Goal: Information Seeking & Learning: Check status

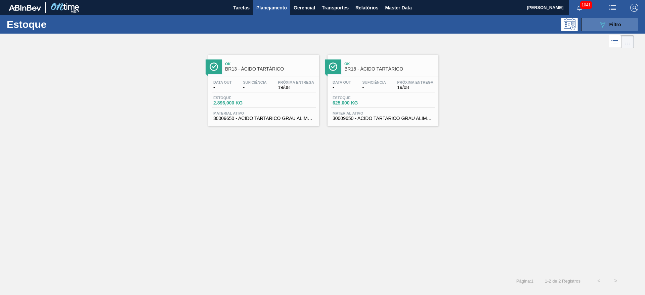
click at [605, 27] on icon "089F7B8B-B2A5-4AFE-B5C0-19BA573D28AC" at bounding box center [603, 25] width 8 height 8
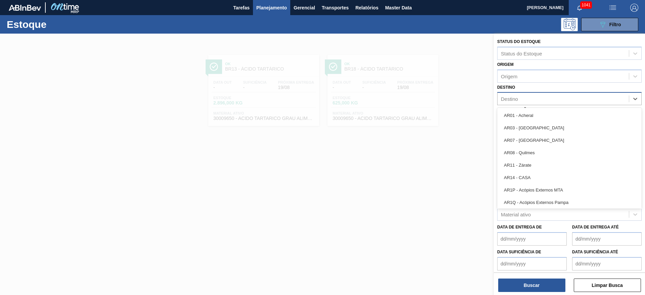
click at [517, 96] on div "Destino" at bounding box center [509, 99] width 17 height 6
type input "09"
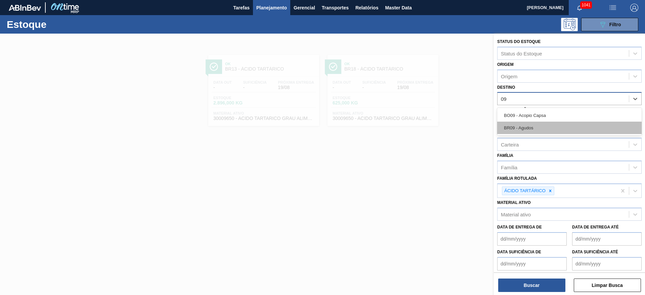
drag, startPoint x: 516, startPoint y: 127, endPoint x: 582, endPoint y: 222, distance: 115.2
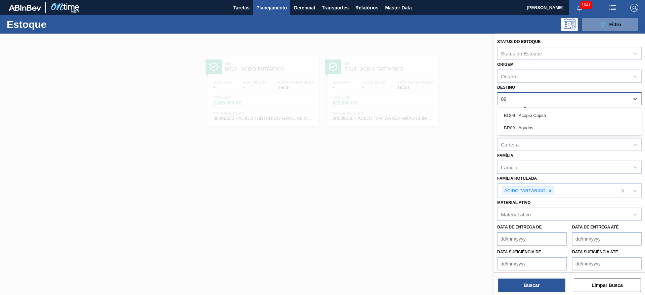
click at [516, 127] on div "BR09 - Agudos" at bounding box center [570, 128] width 145 height 12
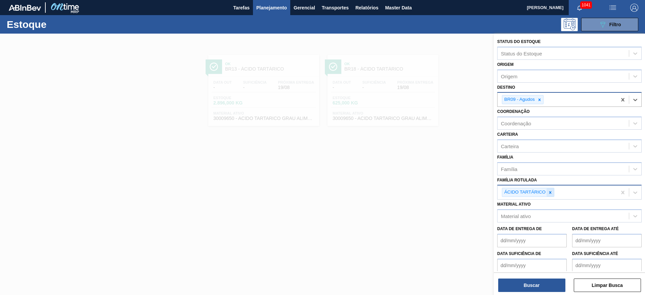
click at [548, 192] on icon at bounding box center [550, 192] width 5 height 5
click at [514, 147] on div "Carteira" at bounding box center [510, 146] width 18 height 6
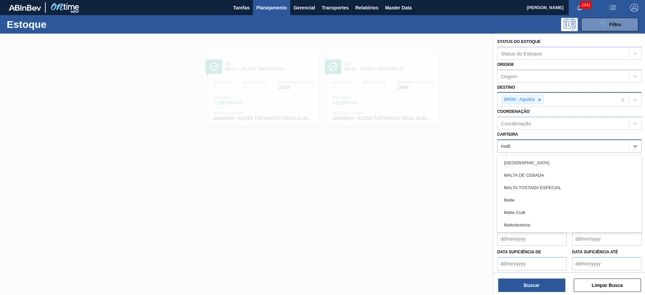
type input "malte"
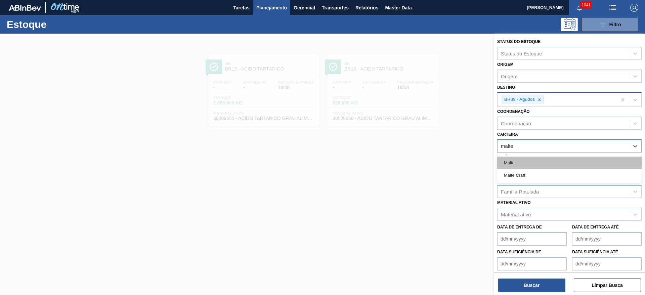
click at [515, 158] on div "Malte" at bounding box center [570, 163] width 145 height 12
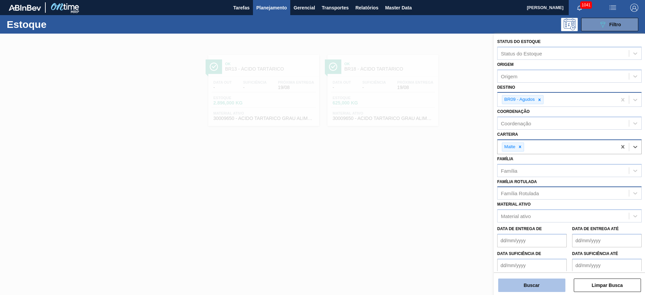
click at [521, 284] on button "Buscar" at bounding box center [532, 285] width 67 height 13
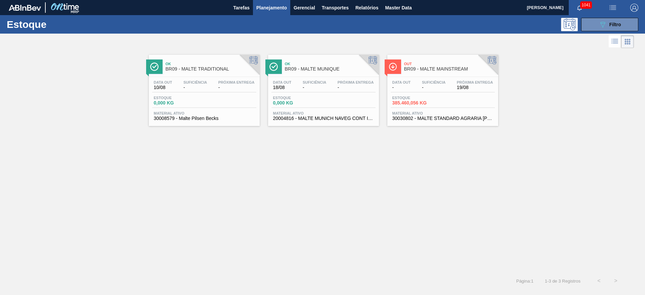
click at [427, 94] on div "Data out - Suficiência - Próxima Entrega 19/08 Estoque 385.460,056 KG Material …" at bounding box center [443, 100] width 111 height 46
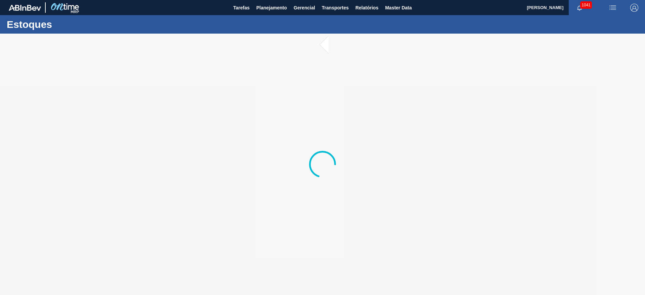
click at [216, 82] on div at bounding box center [322, 165] width 645 height 262
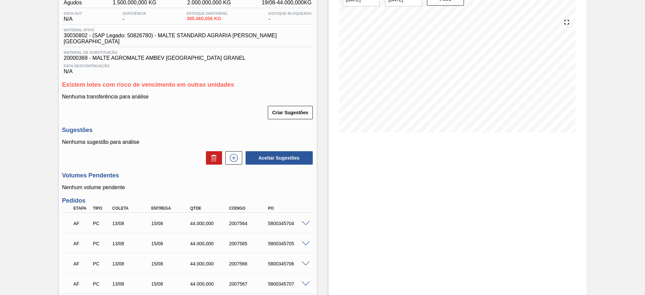
scroll to position [101, 0]
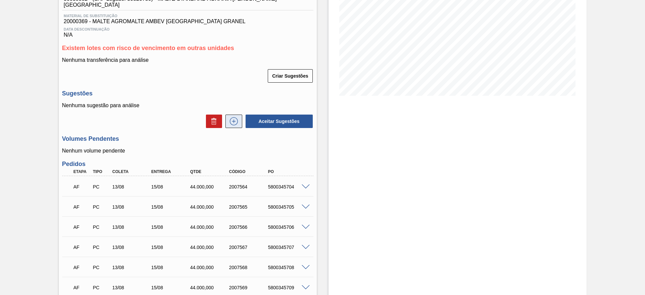
click at [229, 117] on icon at bounding box center [234, 121] width 11 height 8
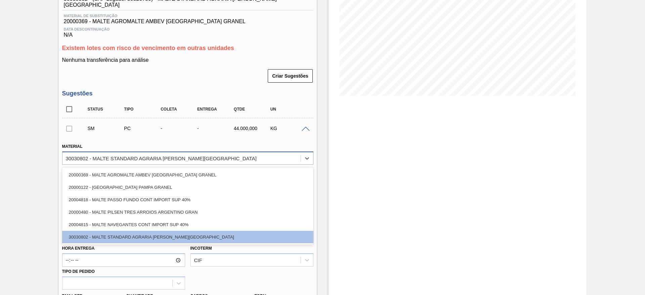
click at [104, 155] on div "30030802 - MALTE STANDARD AGRARIA [PERSON_NAME][GEOGRAPHIC_DATA]" at bounding box center [161, 158] width 191 height 6
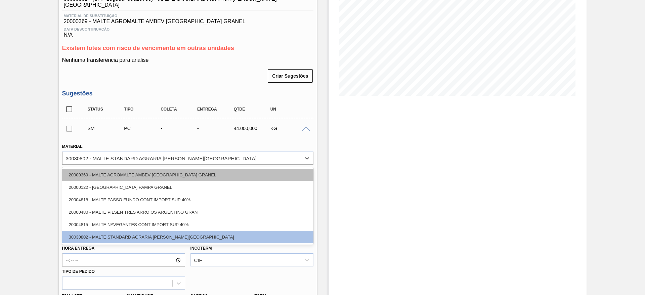
click at [111, 170] on div "20000369 - MALTE AGROMALTE AMBEV [GEOGRAPHIC_DATA] GRANEL" at bounding box center [187, 175] width 251 height 12
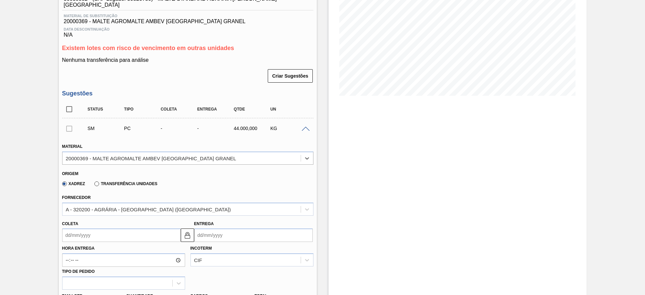
click at [66, 229] on input "Coleta" at bounding box center [121, 235] width 119 height 13
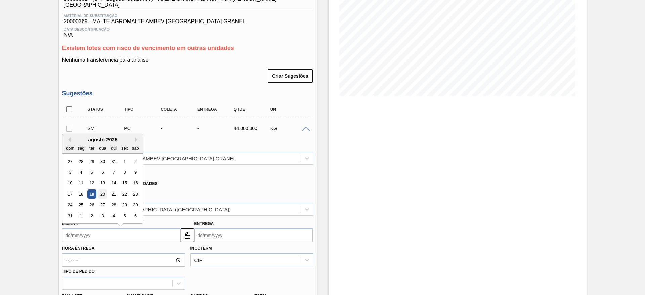
click at [103, 190] on div "20" at bounding box center [102, 194] width 9 height 9
type input "[DATE]"
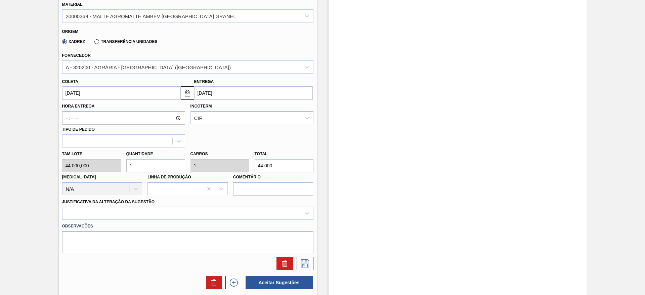
scroll to position [252, 0]
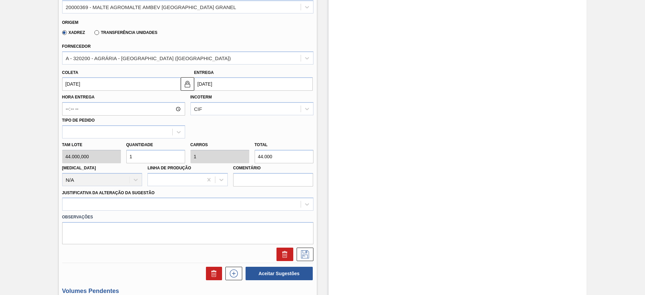
click at [89, 152] on div "Tam lote 44.000,000 Quantidade 1 Carros 1 Total 44.000 Doca N/A Linha de Produç…" at bounding box center [188, 163] width 257 height 48
type input "6"
type input "264.000"
type input "6"
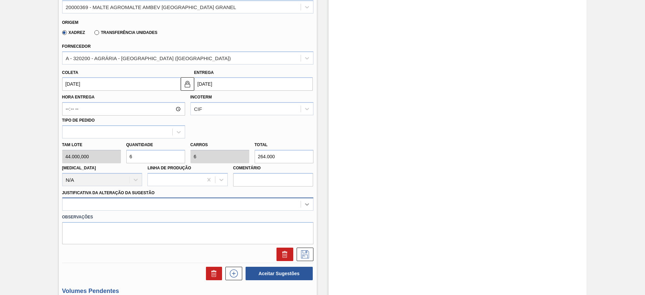
click at [308, 198] on div at bounding box center [187, 204] width 251 height 13
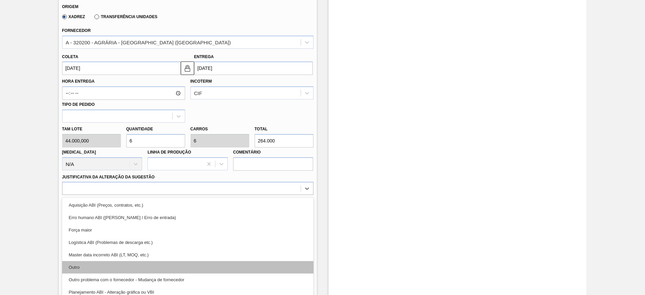
click at [73, 264] on div "Outro" at bounding box center [187, 267] width 251 height 12
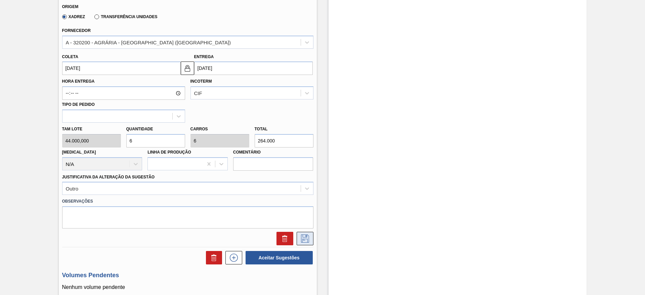
click at [302, 235] on icon at bounding box center [305, 239] width 8 height 8
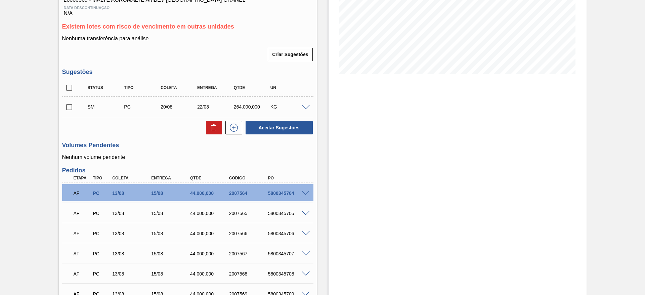
scroll to position [117, 0]
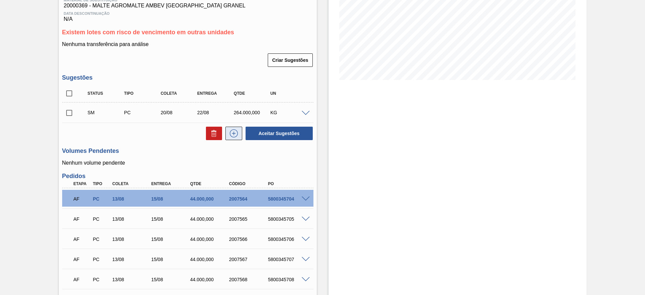
click at [231, 129] on icon at bounding box center [234, 133] width 11 height 8
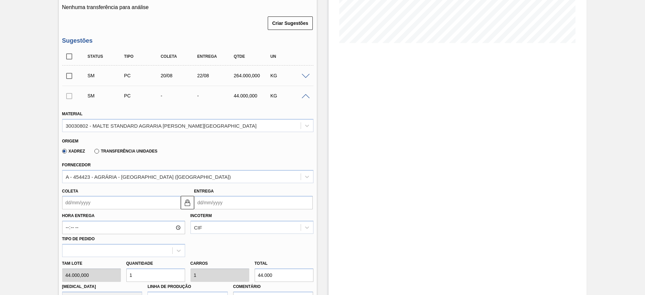
scroll to position [167, 0]
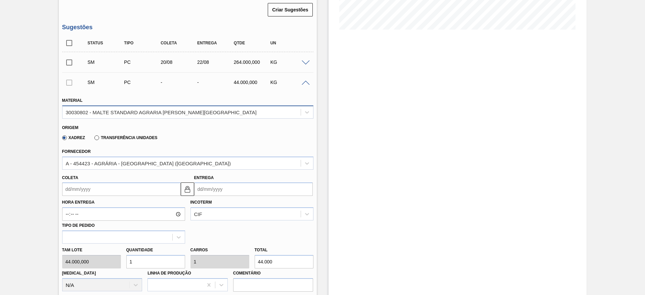
click at [90, 109] on div "30030802 - MALTE STANDARD AGRARIA [PERSON_NAME][GEOGRAPHIC_DATA]" at bounding box center [161, 112] width 191 height 6
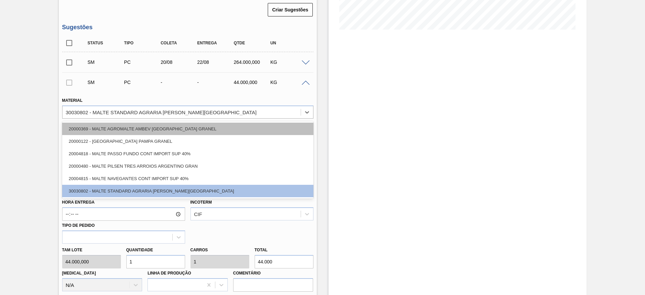
click at [92, 123] on div "20000369 - MALTE AGROMALTE AMBEV [GEOGRAPHIC_DATA] GRANEL" at bounding box center [187, 129] width 251 height 12
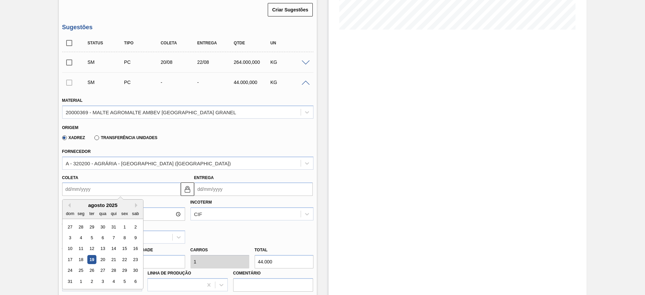
click at [66, 183] on input "Coleta" at bounding box center [121, 189] width 119 height 13
click at [114, 255] on div "21" at bounding box center [113, 259] width 9 height 9
type input "[DATE]"
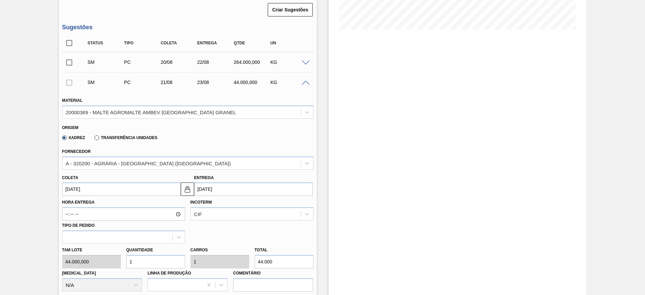
click at [92, 260] on div "Tam lote 44.000,000 Quantidade 1 Carros 1 Total 44.000 Doca N/A Linha de Produç…" at bounding box center [188, 268] width 257 height 48
type input "6"
type input "264.000"
type input "0"
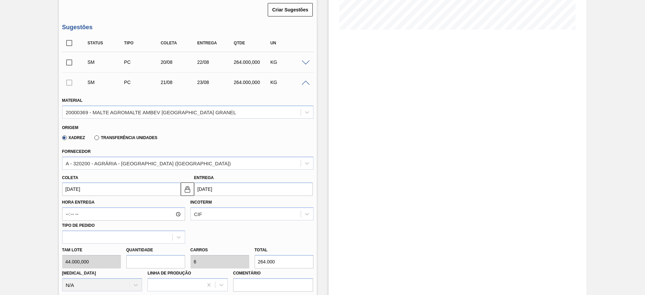
type input "0"
type input "1"
type input "44.000"
type input "0"
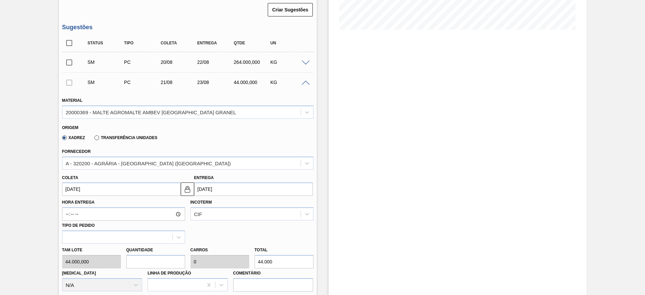
type input "0"
type input "6"
type input "264.000"
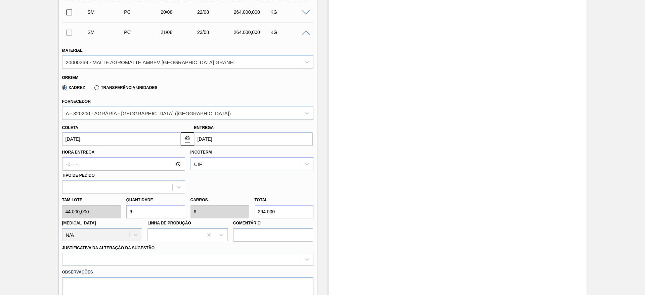
scroll to position [318, 0]
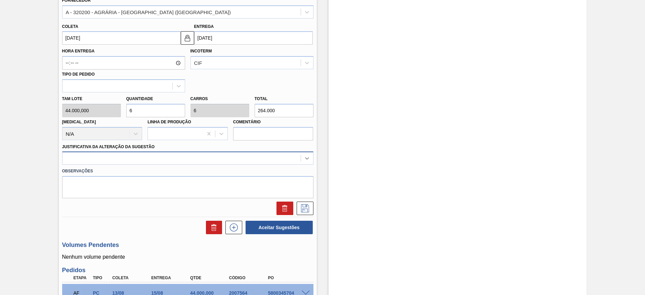
type input "6"
click at [306, 155] on icon at bounding box center [307, 158] width 7 height 7
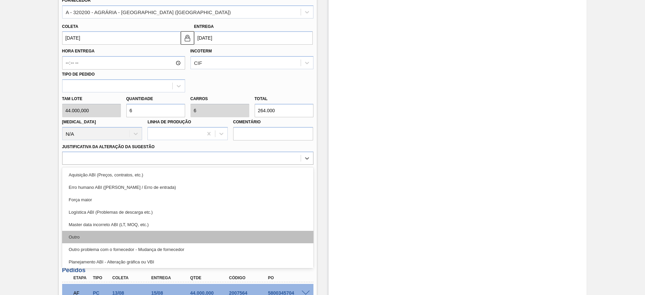
click at [74, 231] on div "Outro" at bounding box center [187, 237] width 251 height 12
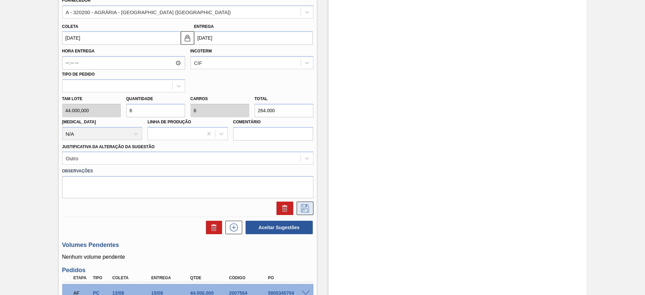
click at [304, 204] on icon at bounding box center [305, 208] width 11 height 8
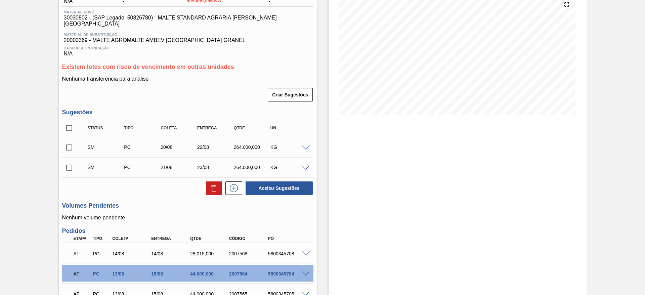
scroll to position [66, 0]
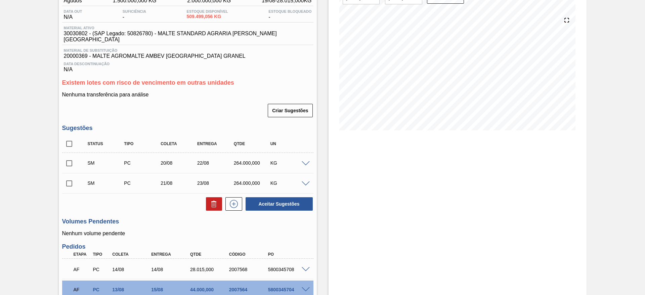
click at [71, 137] on input "checkbox" at bounding box center [69, 144] width 14 height 14
checkbox input "true"
click at [288, 197] on button "Aceitar Sugestões" at bounding box center [279, 203] width 67 height 13
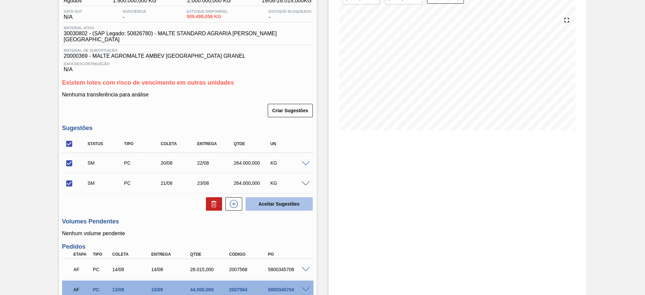
checkbox input "false"
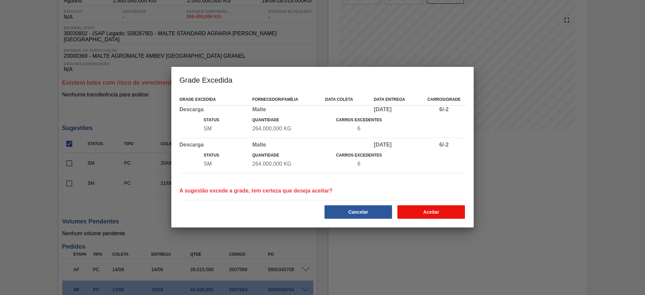
click at [434, 212] on button "Aceitar" at bounding box center [432, 211] width 68 height 13
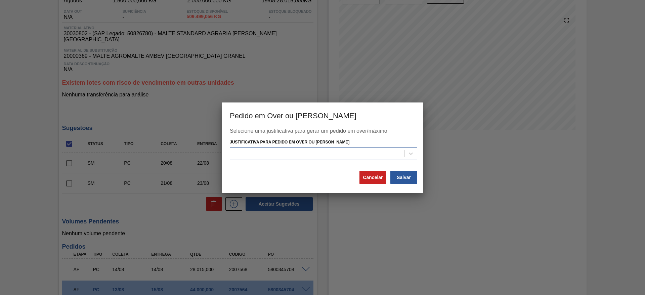
click at [251, 149] on div at bounding box center [317, 154] width 174 height 10
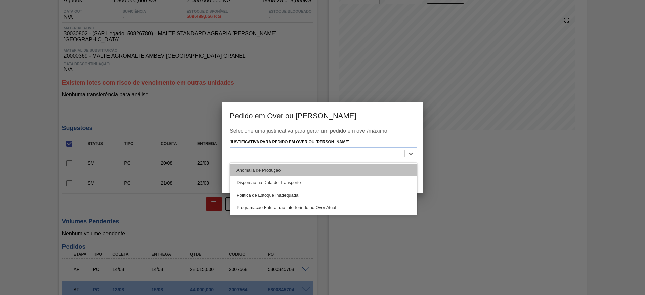
click at [245, 166] on div "Anomalia de Produção" at bounding box center [324, 170] width 188 height 12
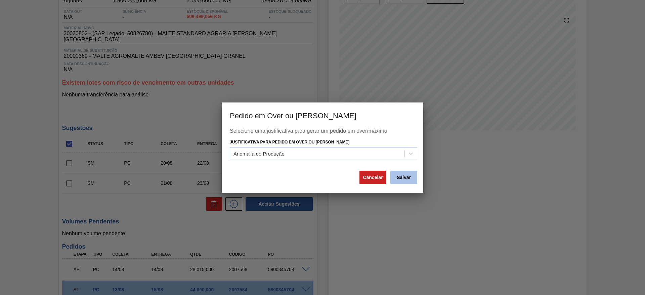
click at [405, 179] on button "Salvar" at bounding box center [404, 177] width 27 height 13
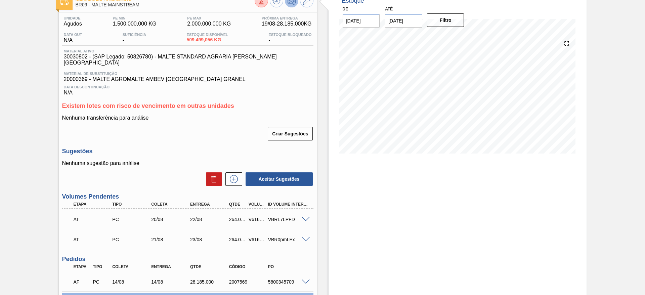
scroll to position [0, 0]
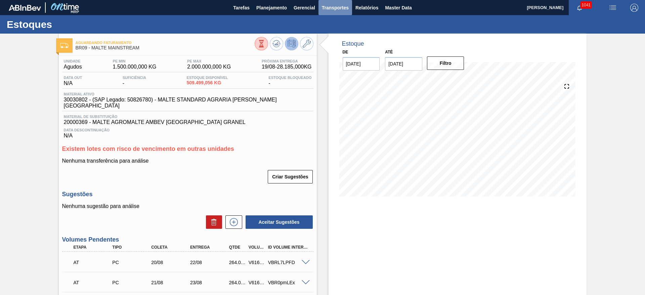
click at [328, 8] on span "Transportes" at bounding box center [335, 8] width 27 height 8
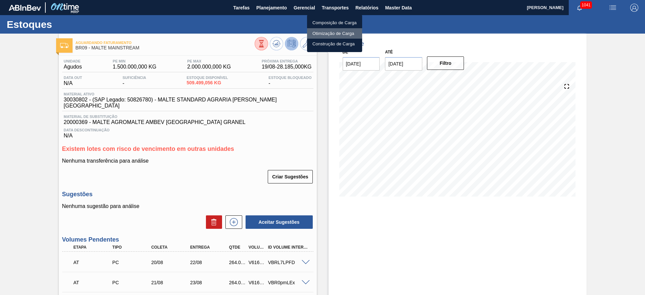
click at [321, 35] on li "Otimização de Carga" at bounding box center [334, 33] width 55 height 11
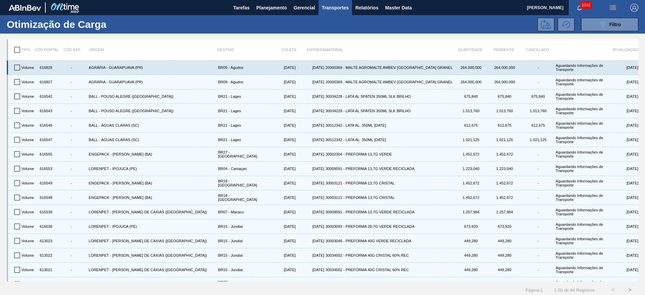
click at [16, 68] on input "checkbox" at bounding box center [17, 68] width 14 height 14
checkbox input "true"
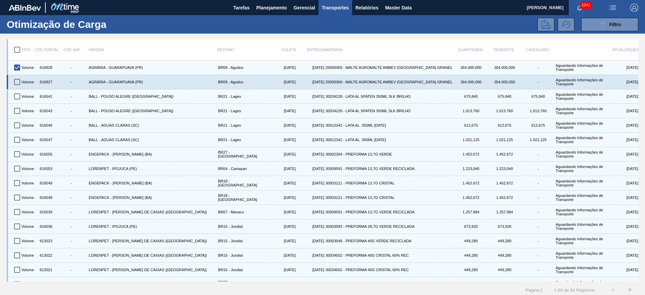
click at [17, 80] on input "checkbox" at bounding box center [17, 82] width 14 height 14
checkbox input "true"
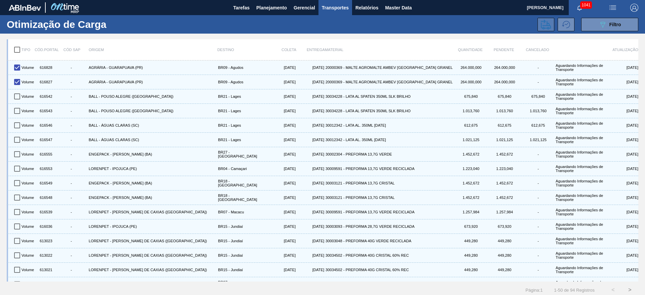
click at [550, 22] on button at bounding box center [546, 24] width 17 height 13
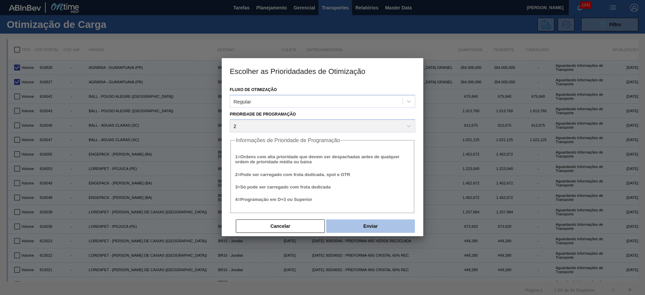
click at [377, 226] on button "Enviar" at bounding box center [370, 226] width 89 height 13
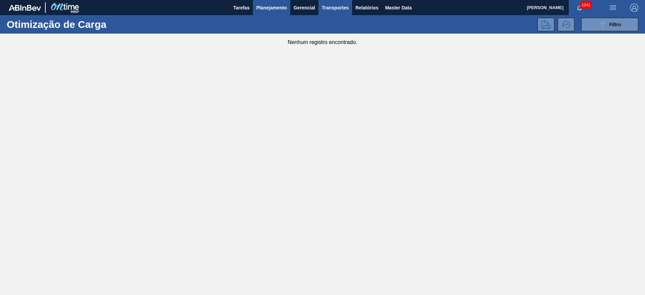
click at [271, 6] on span "Planejamento" at bounding box center [272, 8] width 31 height 8
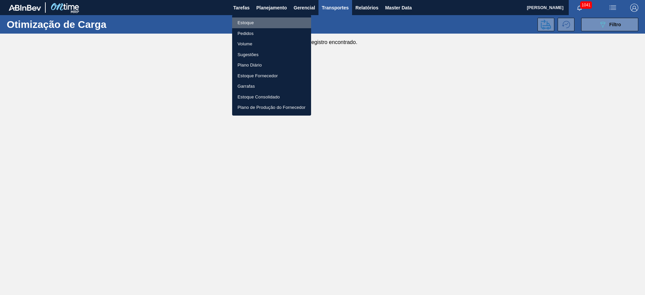
click at [251, 22] on li "Estoque" at bounding box center [271, 22] width 79 height 11
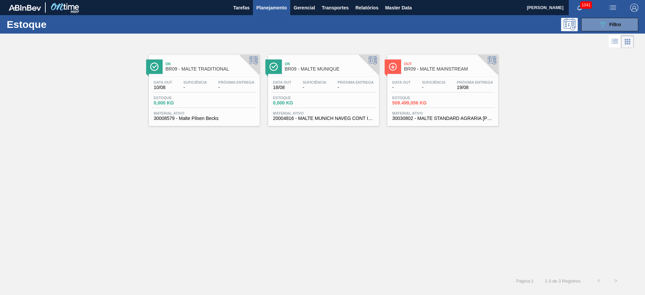
click at [391, 90] on div "Data out - Suficiência - Próxima Entrega 19/08" at bounding box center [443, 86] width 104 height 12
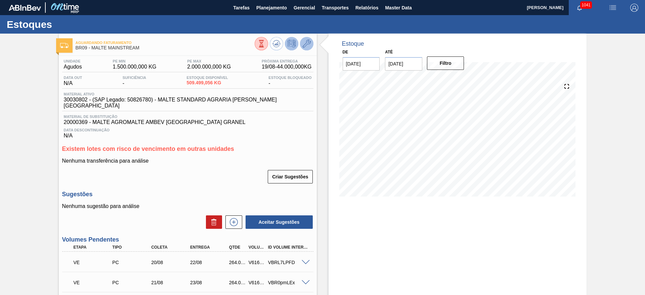
click at [308, 42] on icon at bounding box center [307, 44] width 8 height 8
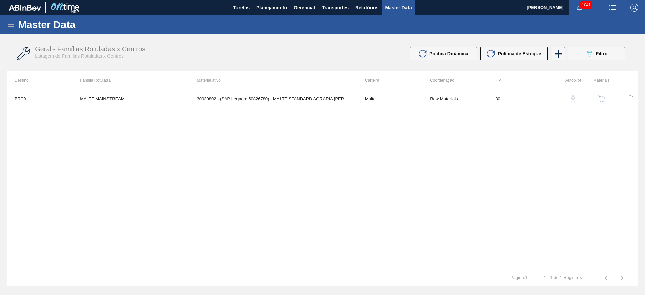
click at [391, 102] on img "button" at bounding box center [602, 98] width 7 height 7
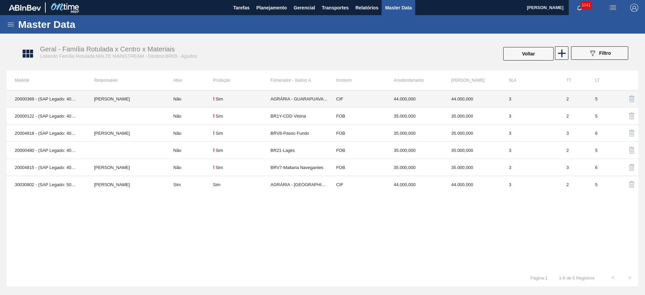
click at [194, 98] on td "Não" at bounding box center [189, 98] width 48 height 17
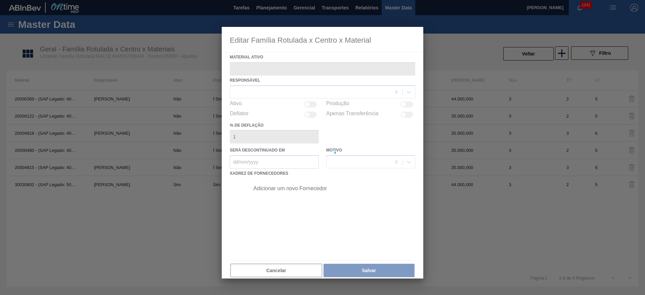
type ativo "20000369 - (SAP Legado: 40001354) - MALTE AGROMALTE AMBEV BRASIL GRANEL"
checkbox input "true"
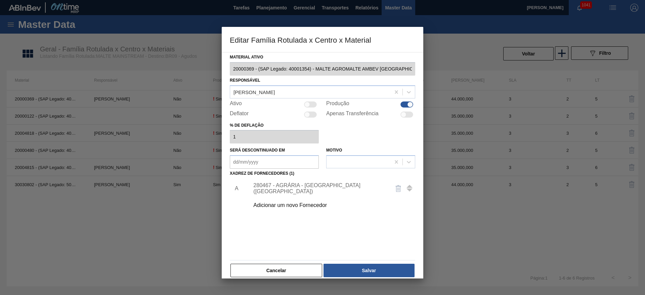
click at [260, 179] on div "280467 - AGRÁRIA - GUARAPUAVA (PR)" at bounding box center [319, 189] width 132 height 12
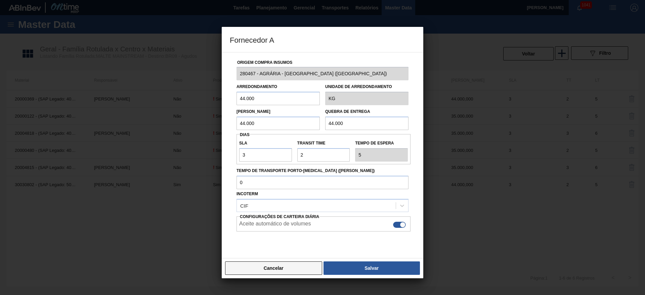
click at [274, 179] on button "Cancelar" at bounding box center [273, 268] width 97 height 13
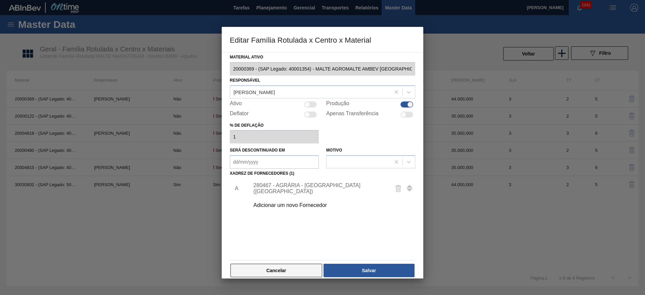
click at [281, 179] on button "Cancelar" at bounding box center [277, 270] width 92 height 13
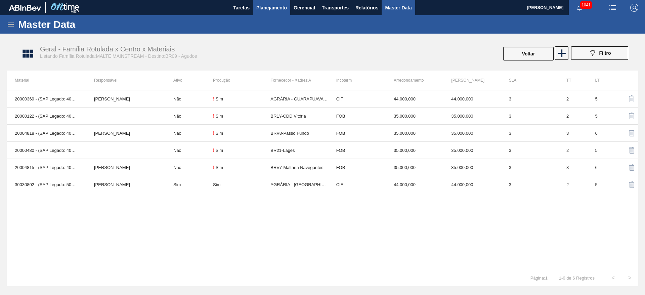
click at [273, 7] on span "Planejamento" at bounding box center [272, 8] width 31 height 8
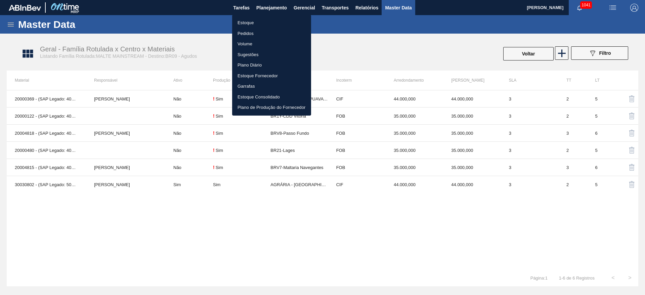
click at [244, 23] on li "Estoque" at bounding box center [271, 22] width 79 height 11
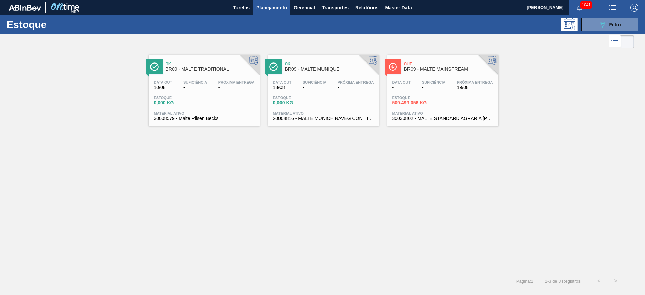
click at [391, 87] on span "-" at bounding box center [434, 87] width 24 height 5
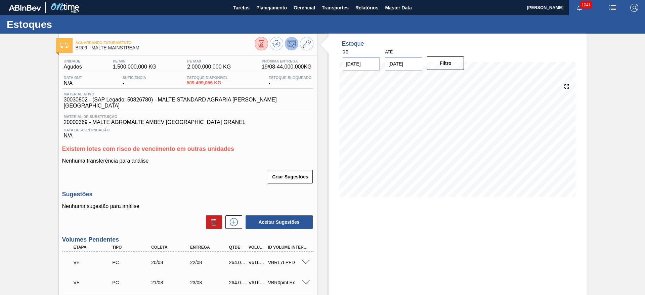
click at [256, 179] on div "V616827" at bounding box center [257, 262] width 20 height 5
click at [255, 179] on div "V616827" at bounding box center [257, 262] width 20 height 5
copy div "V616827"
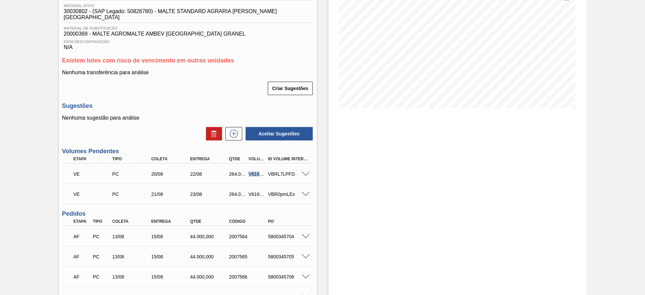
scroll to position [101, 0]
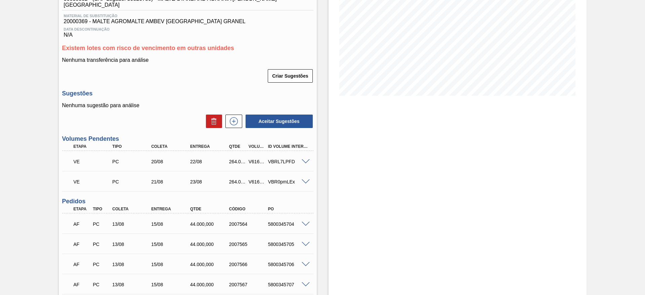
click at [255, 179] on div "V616828" at bounding box center [257, 181] width 20 height 5
copy div "V616828"
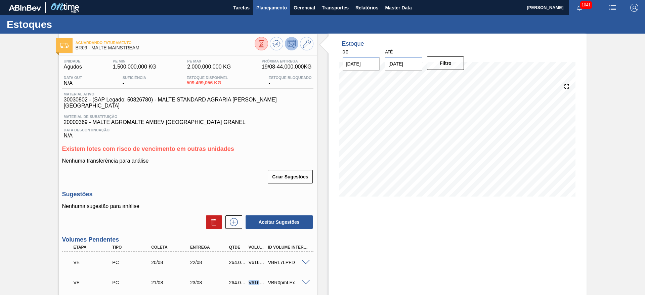
click at [270, 7] on span "Planejamento" at bounding box center [272, 8] width 31 height 8
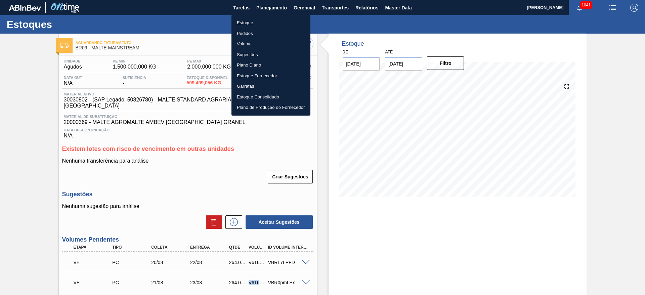
click at [247, 22] on li "Estoque" at bounding box center [271, 22] width 79 height 11
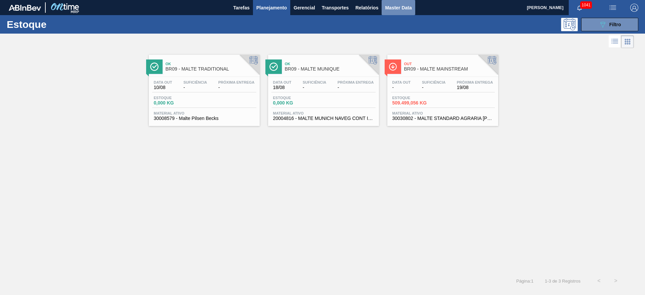
click at [391, 7] on span "Master Data" at bounding box center [398, 8] width 27 height 8
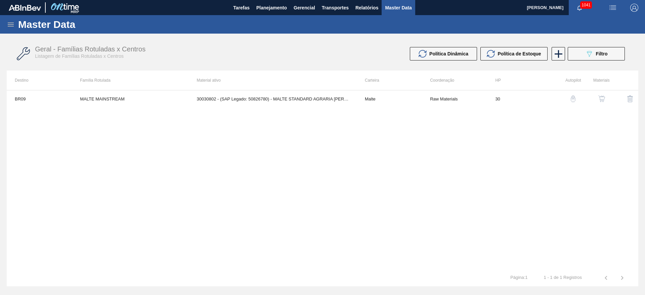
click at [10, 22] on icon at bounding box center [11, 25] width 8 height 8
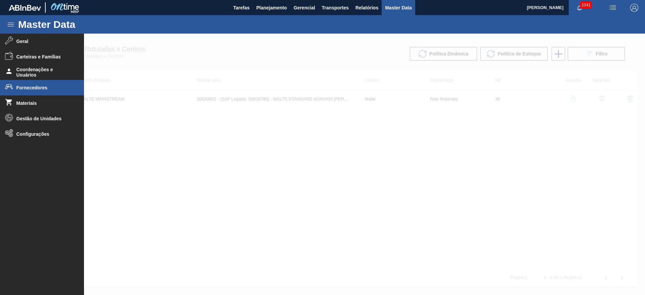
click at [32, 91] on li "Fornecedores" at bounding box center [42, 87] width 84 height 15
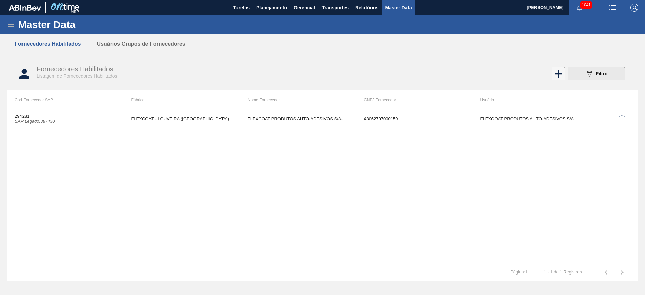
click at [391, 74] on icon "089F7B8B-B2A5-4AFE-B5C0-19BA573D28AC" at bounding box center [590, 74] width 8 height 8
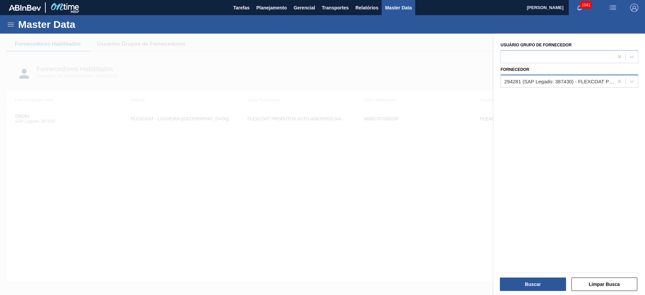
click at [391, 80] on div "294281 (SAP Legado: 387430) - FLEXCOAT PRODUTOS AUTO-ADESIVOS S/A-ADESIVOS SA-" at bounding box center [560, 81] width 110 height 6
type input "br1y"
click at [272, 10] on span "Planejamento" at bounding box center [272, 8] width 31 height 8
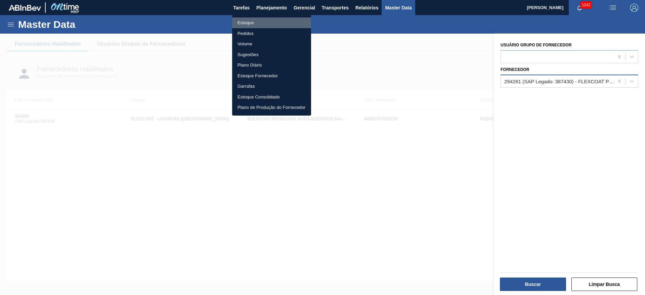
click at [243, 22] on li "Estoque" at bounding box center [271, 22] width 79 height 11
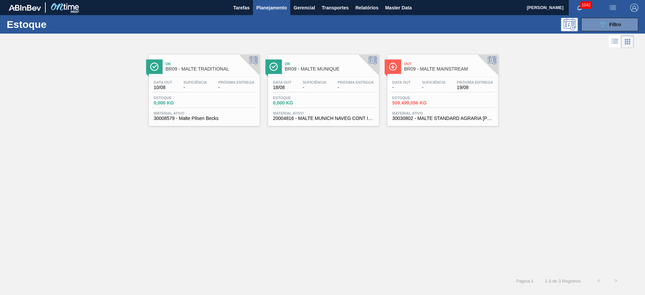
click at [391, 98] on span "Estoque" at bounding box center [416, 98] width 47 height 4
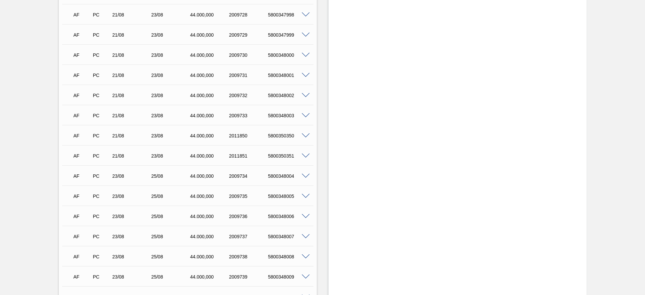
scroll to position [986, 0]
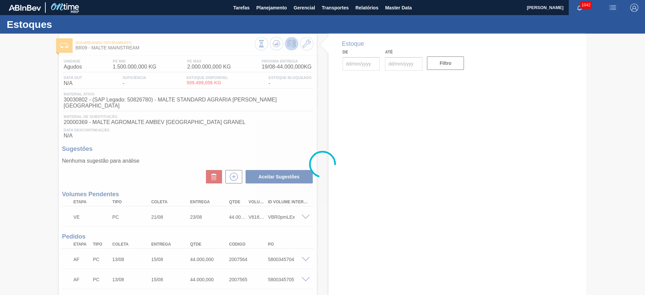
type input "[DATE]"
